Goal: Task Accomplishment & Management: Complete application form

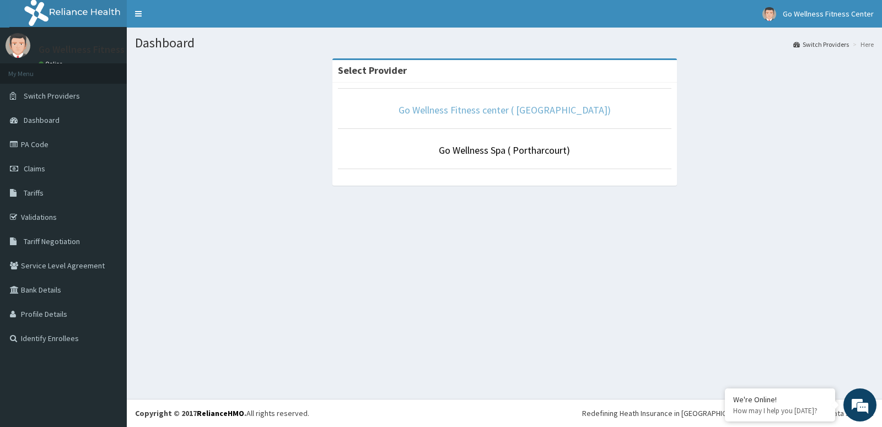
click at [506, 115] on link "Go Wellness Fitness center ( [GEOGRAPHIC_DATA])" at bounding box center [505, 110] width 212 height 13
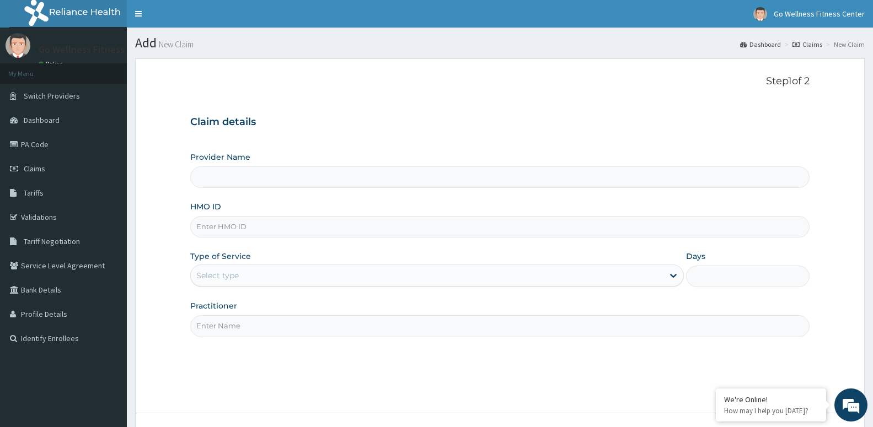
click at [240, 200] on div "Provider Name HMO ID Type of Service Select type Days Practitioner" at bounding box center [499, 244] width 619 height 185
type input "Go Wellness Fitness center ( [GEOGRAPHIC_DATA])"
type input "1"
click at [213, 227] on input "HMO ID" at bounding box center [499, 227] width 619 height 22
type input "a"
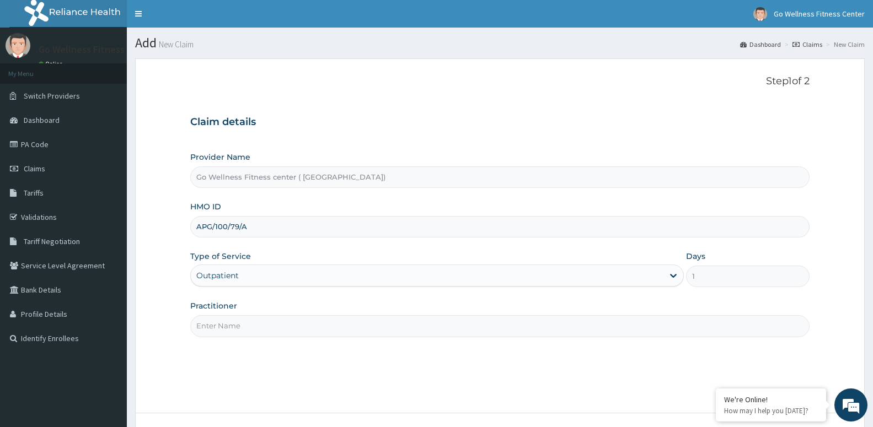
type input "APG/100/79/A"
click at [216, 325] on input "Practitioner" at bounding box center [499, 326] width 619 height 22
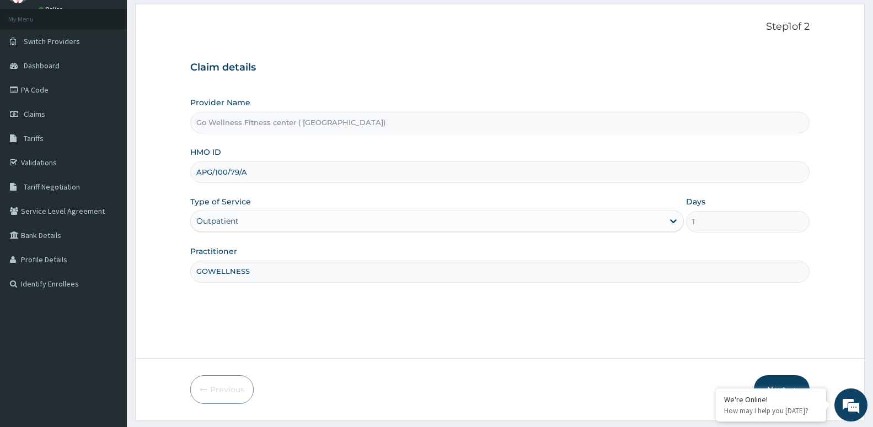
scroll to position [85, 0]
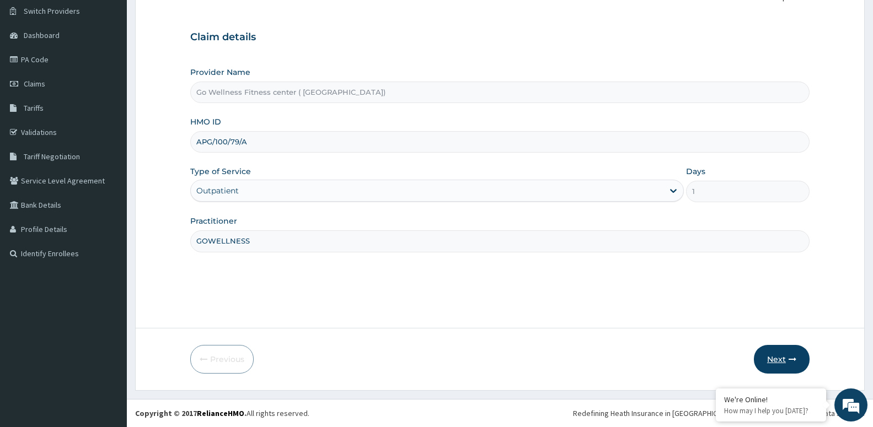
type input "GOWELLNESS"
click at [787, 357] on button "Next" at bounding box center [782, 359] width 56 height 29
click at [230, 141] on input "APG/100/79/A" at bounding box center [499, 142] width 619 height 22
type input "APG/10079/A"
click at [786, 350] on button "Next" at bounding box center [782, 359] width 56 height 29
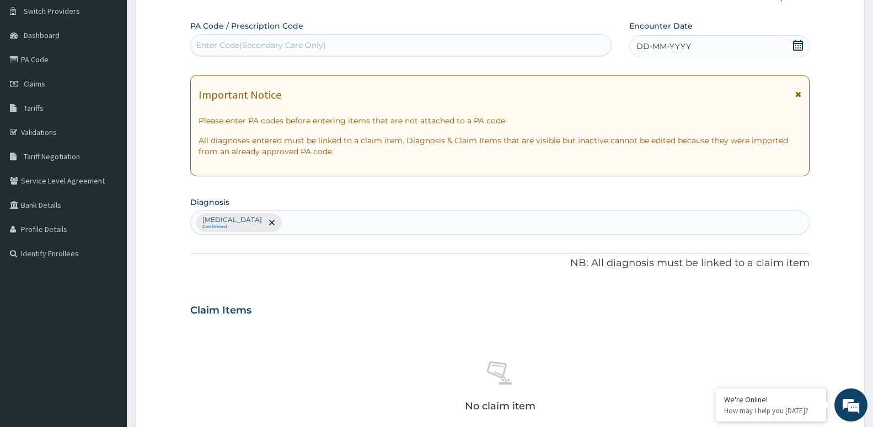
click at [227, 42] on div "Enter Code(Secondary Care Only)" at bounding box center [261, 45] width 130 height 11
type input "PA/36BBBB"
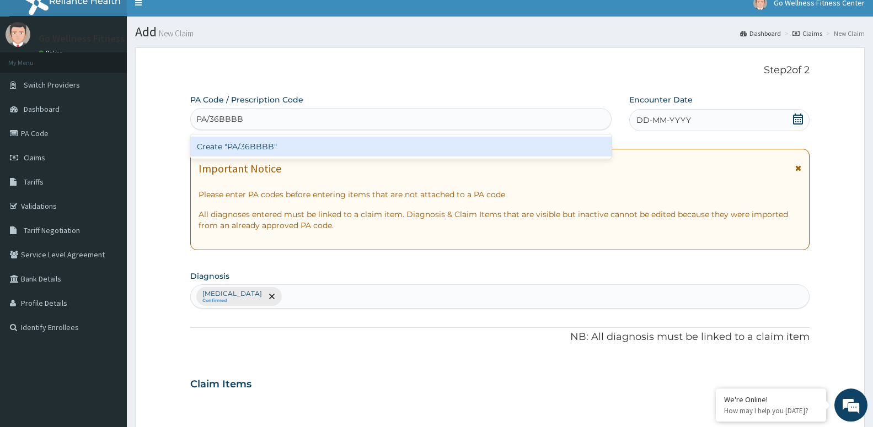
scroll to position [0, 0]
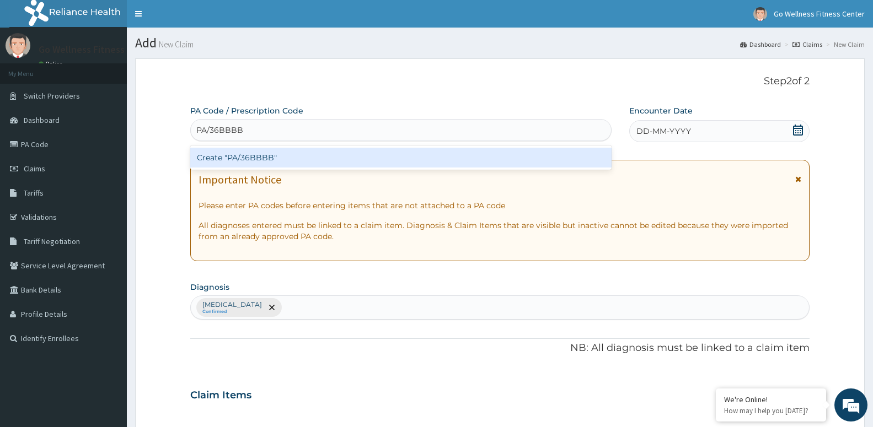
click at [232, 156] on div "Create "PA/36BBBB"" at bounding box center [400, 158] width 421 height 20
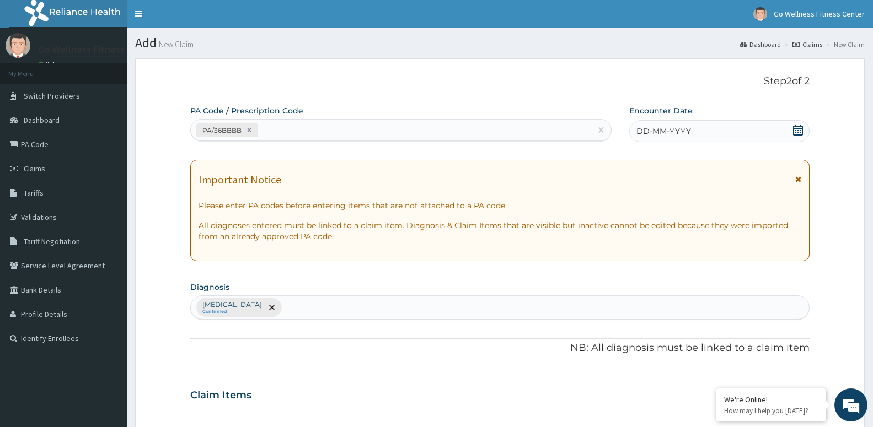
click at [803, 130] on icon at bounding box center [797, 130] width 11 height 11
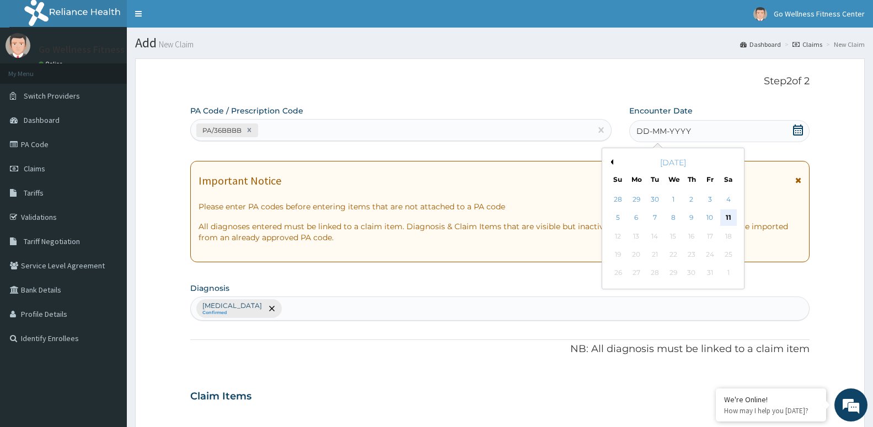
click at [731, 216] on div "11" at bounding box center [728, 218] width 17 height 17
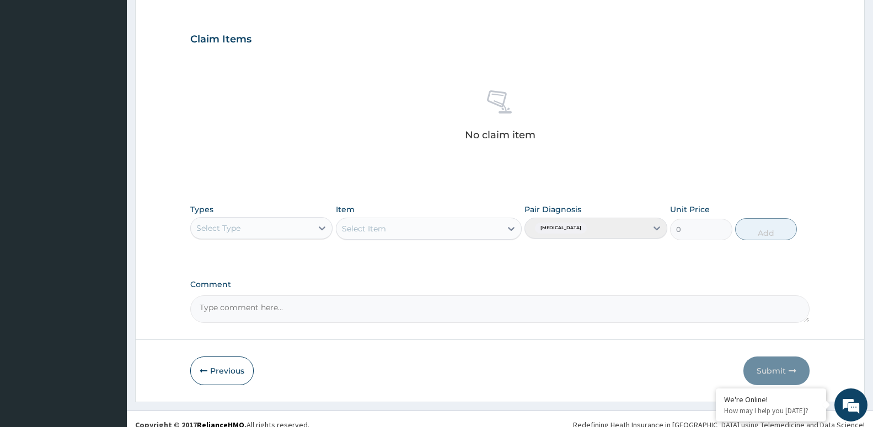
scroll to position [312, 0]
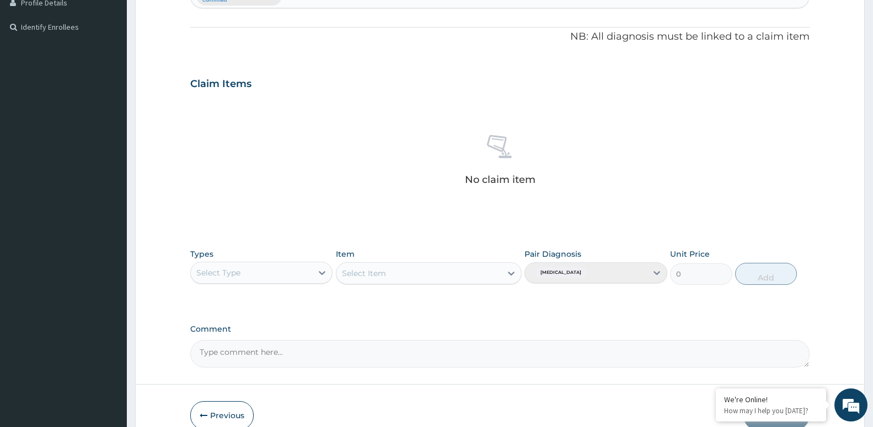
click at [233, 271] on div "Select Type" at bounding box center [218, 272] width 44 height 11
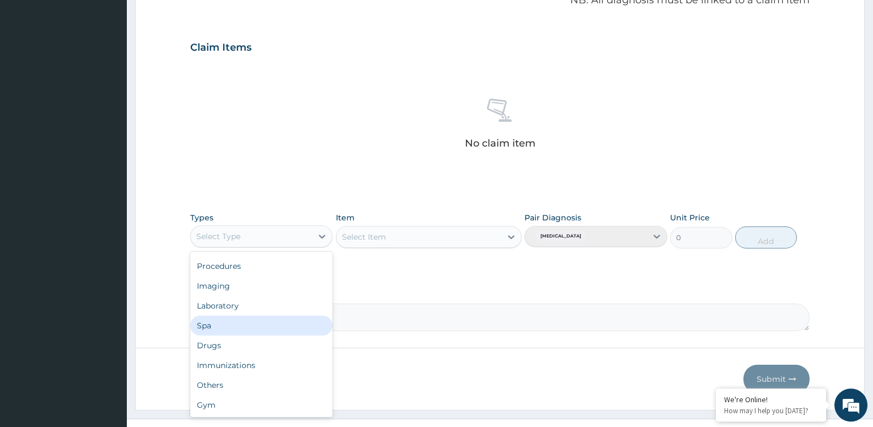
scroll to position [368, 0]
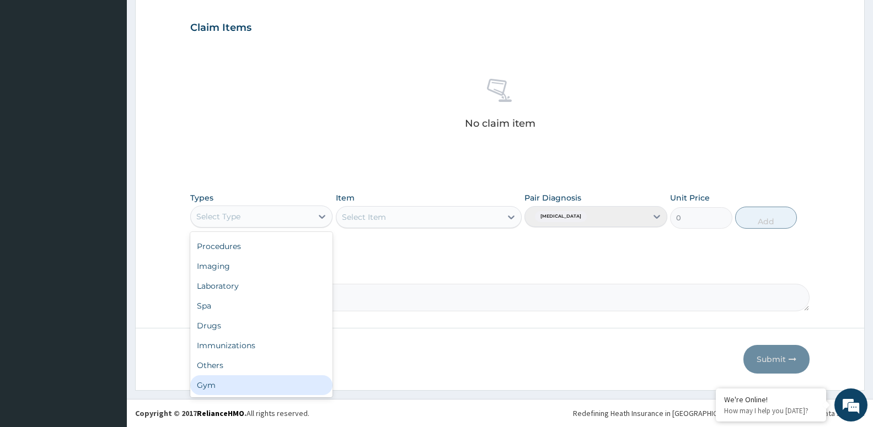
click at [259, 389] on div "Gym" at bounding box center [261, 386] width 142 height 20
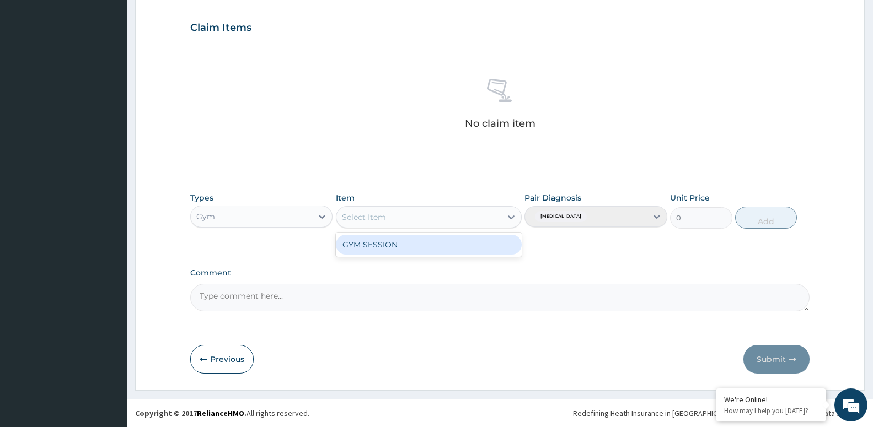
click at [375, 223] on div "Select Item" at bounding box center [418, 217] width 165 height 18
click at [368, 247] on div "GYM SESSION" at bounding box center [429, 245] width 186 height 20
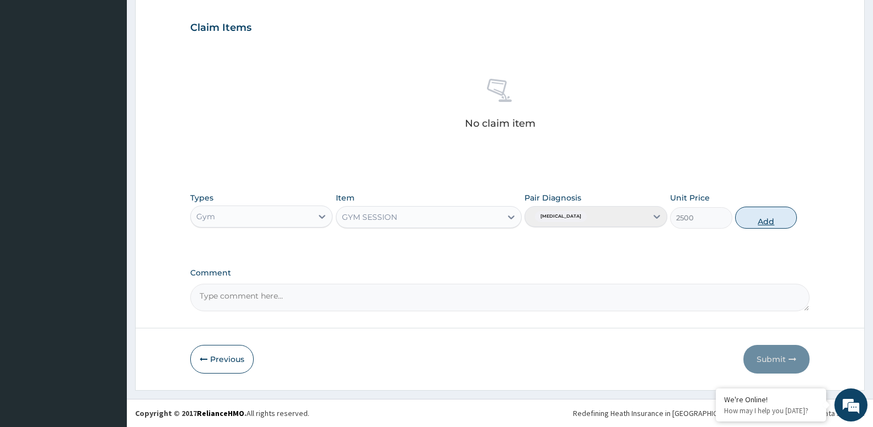
click at [769, 219] on button "Add" at bounding box center [766, 218] width 62 height 22
type input "0"
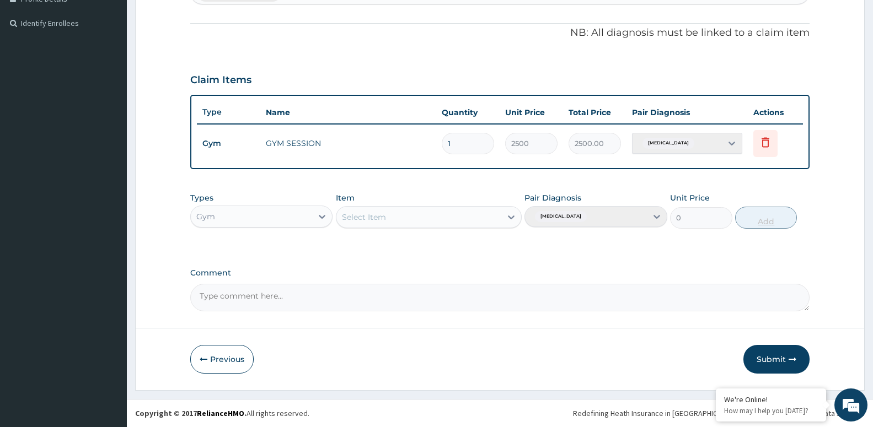
scroll to position [315, 0]
click at [769, 358] on button "Submit" at bounding box center [776, 359] width 66 height 29
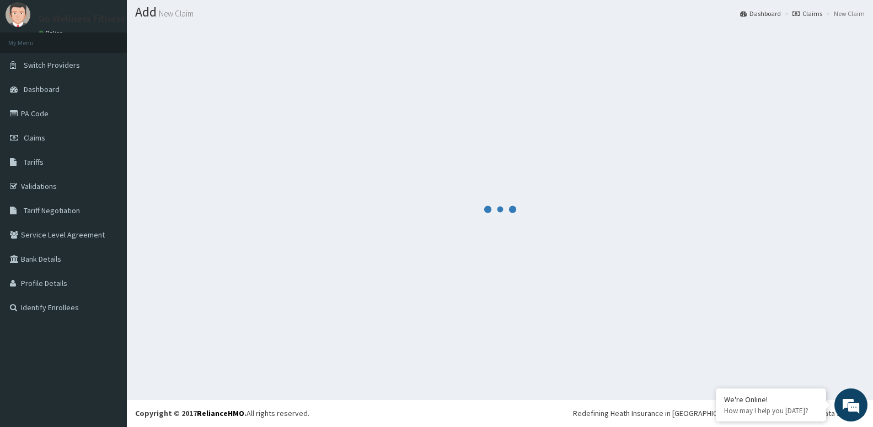
scroll to position [31, 0]
